Goal: Use online tool/utility: Use online tool/utility

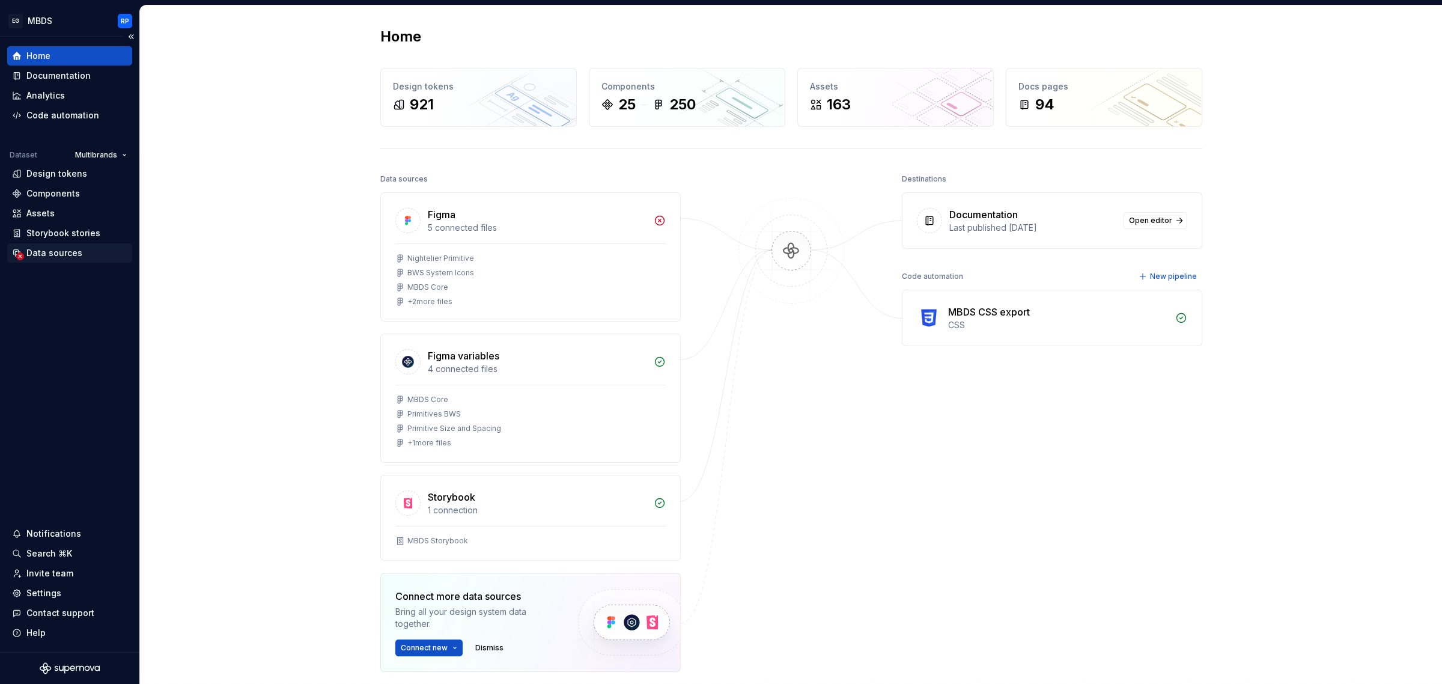
click at [65, 257] on div "Data sources" at bounding box center [54, 253] width 56 height 12
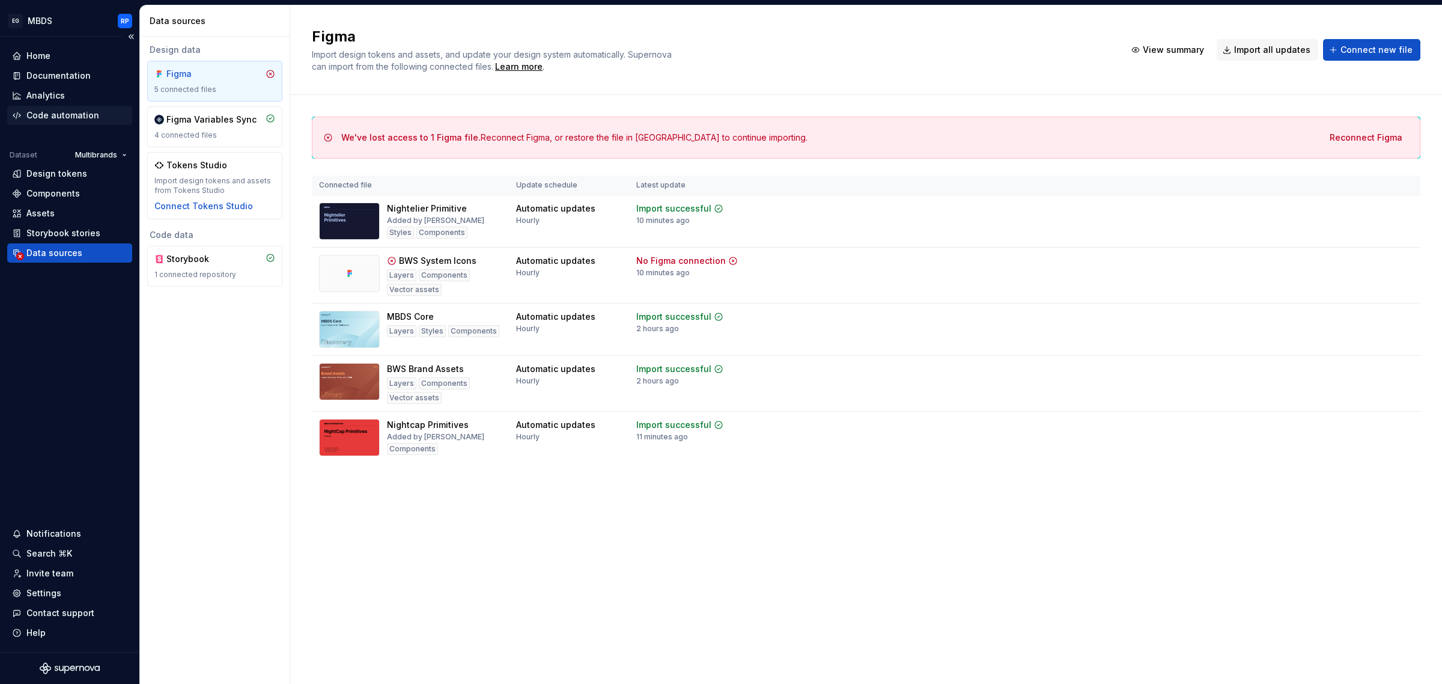
click at [44, 118] on div "Code automation" at bounding box center [62, 115] width 73 height 12
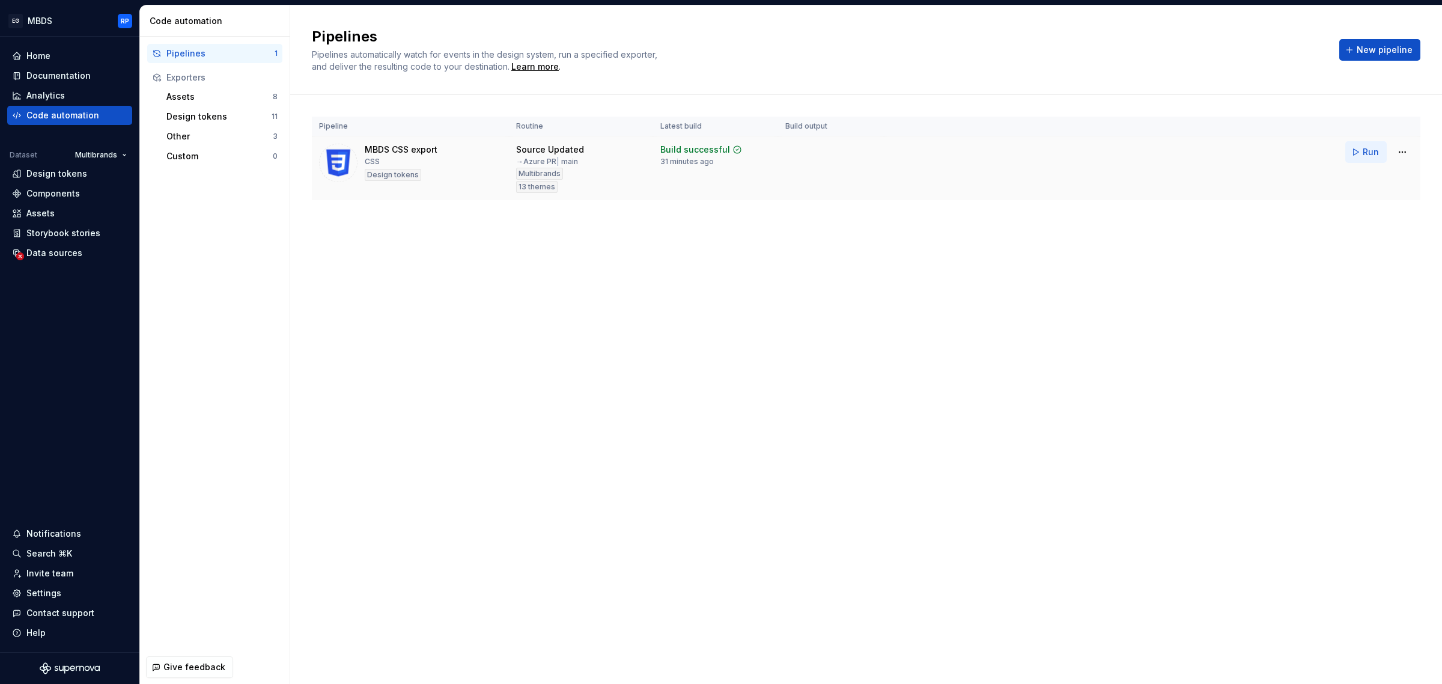
click at [1379, 162] on button "Run" at bounding box center [1365, 152] width 41 height 22
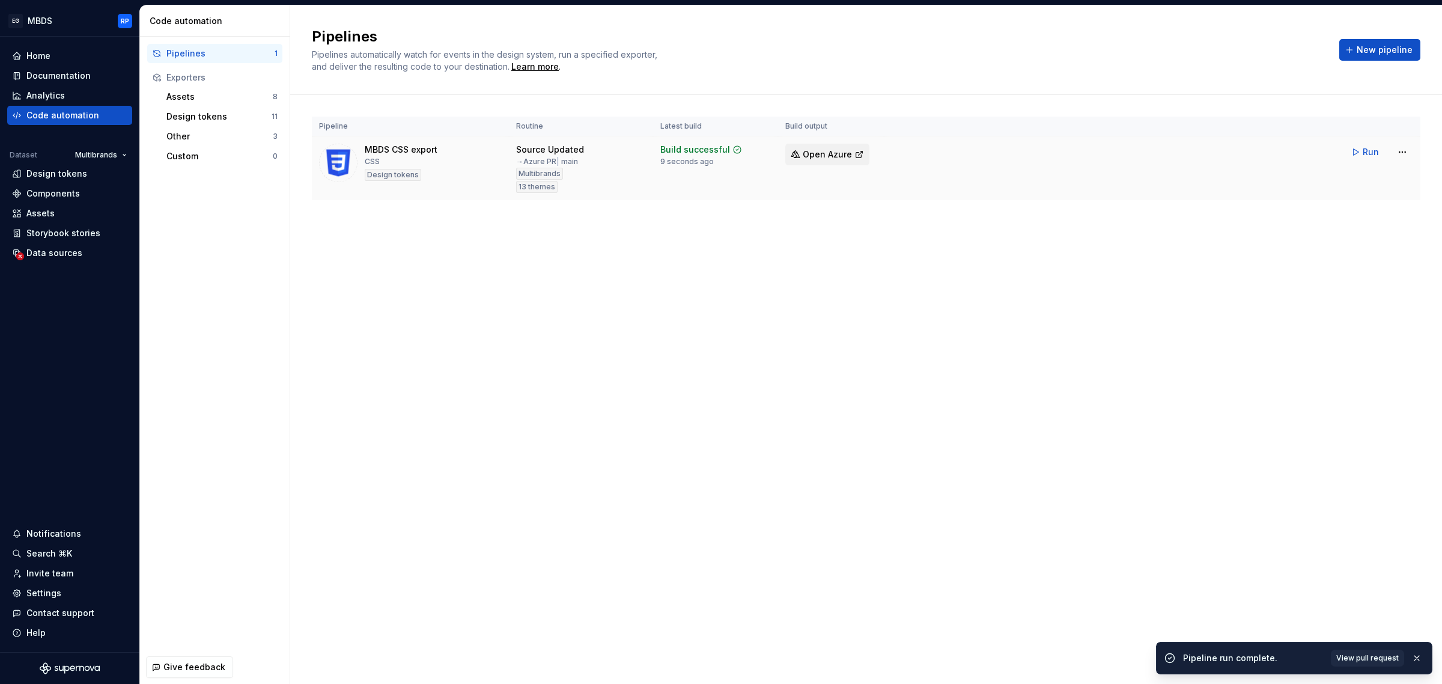
click at [813, 149] on span "Open Azure" at bounding box center [827, 154] width 49 height 12
